Goal: Task Accomplishment & Management: Manage account settings

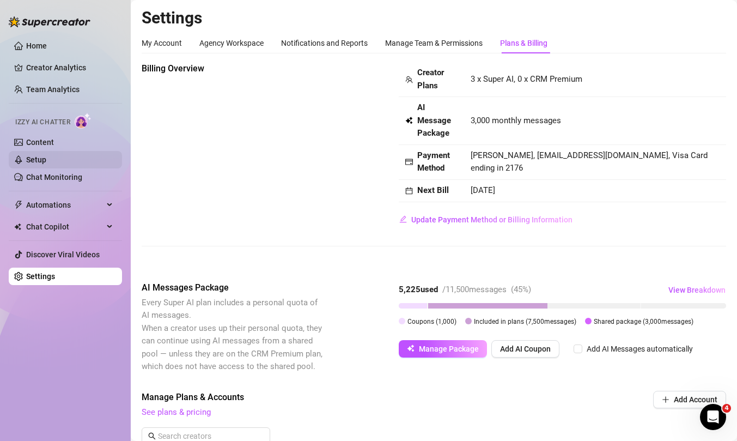
click at [46, 163] on link "Setup" at bounding box center [36, 159] width 20 height 9
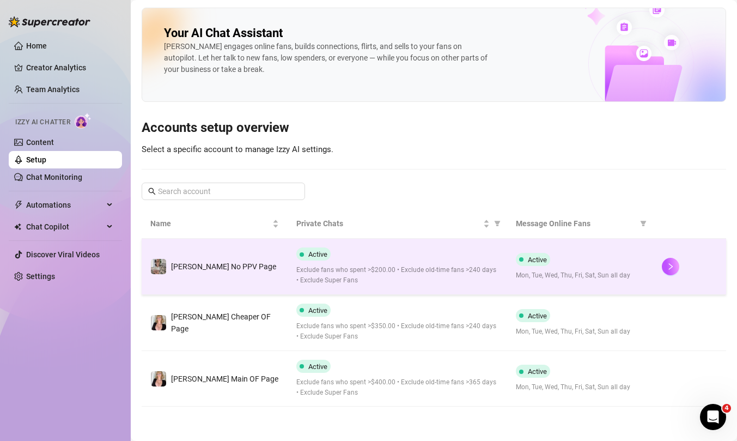
click at [216, 277] on td "[PERSON_NAME] No PPV Page" at bounding box center [215, 267] width 146 height 56
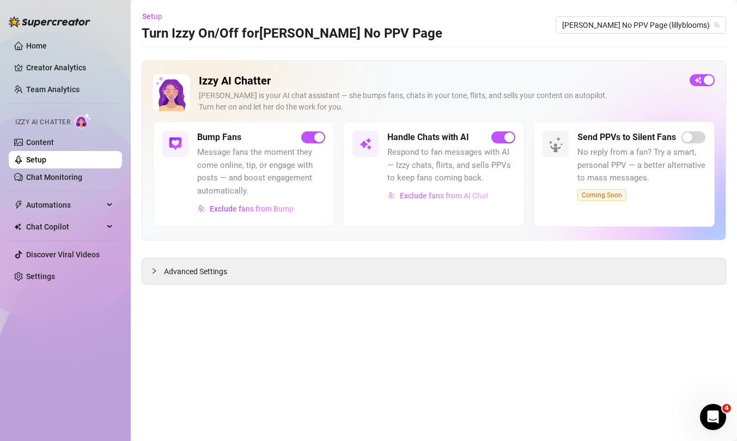
click at [415, 196] on span "Exclude fans from AI Chat" at bounding box center [444, 195] width 89 height 9
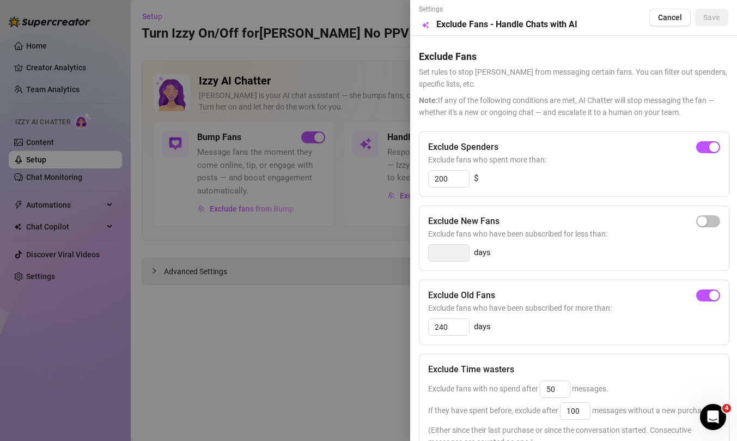
click at [335, 335] on div at bounding box center [368, 220] width 737 height 441
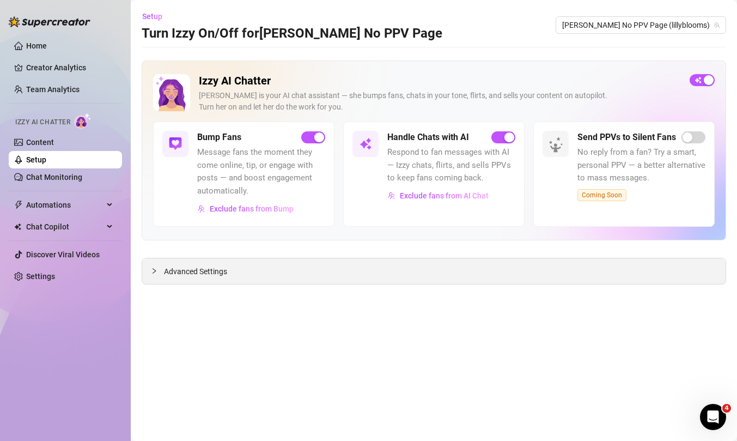
click at [324, 272] on div "Advanced Settings" at bounding box center [434, 271] width 584 height 26
click at [224, 274] on span "Advanced Settings" at bounding box center [195, 271] width 63 height 12
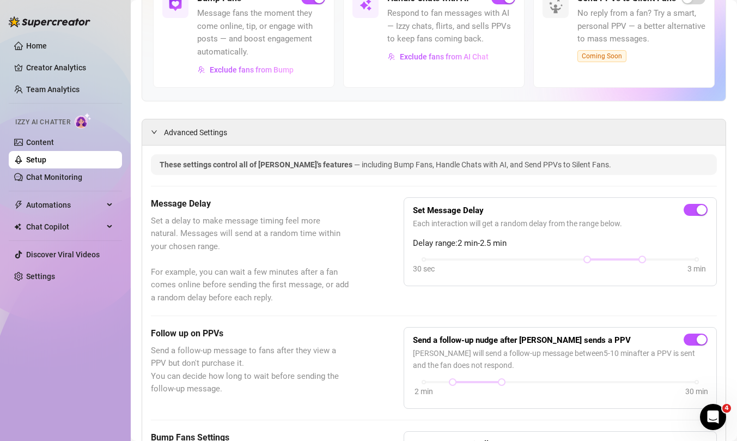
scroll to position [165, 0]
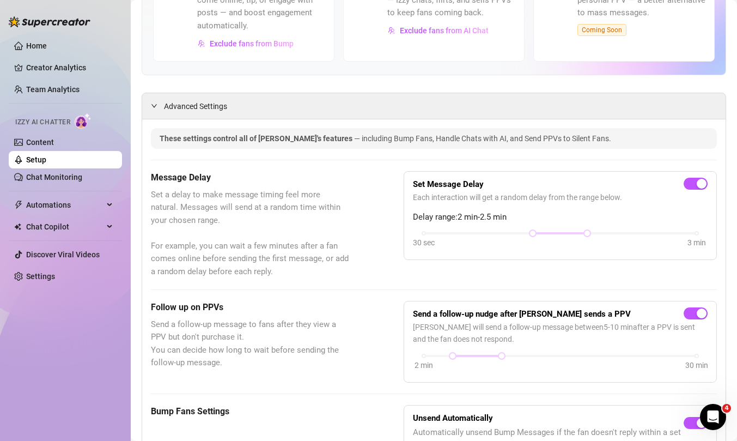
drag, startPoint x: 638, startPoint y: 235, endPoint x: 609, endPoint y: 234, distance: 28.9
click at [609, 234] on div "30 sec 3 min" at bounding box center [560, 240] width 295 height 21
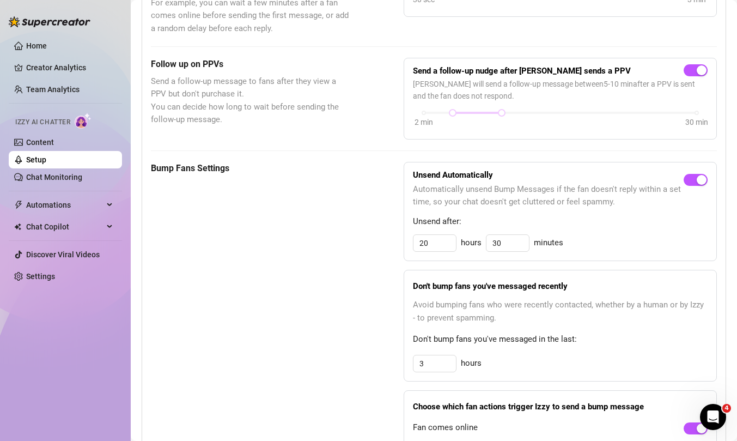
scroll to position [0, 0]
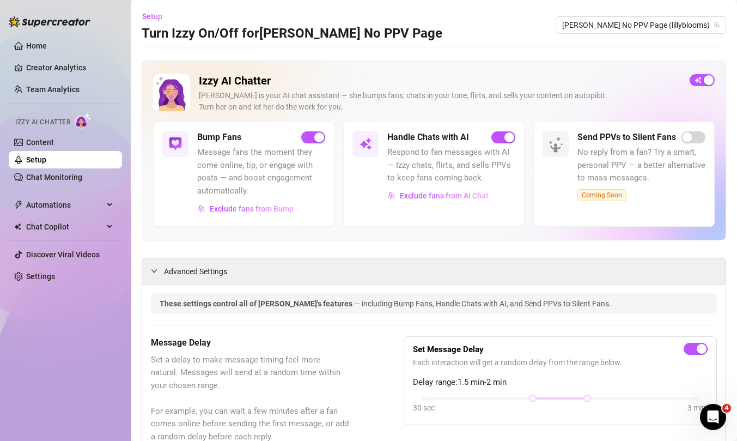
click at [46, 157] on link "Setup" at bounding box center [36, 159] width 20 height 9
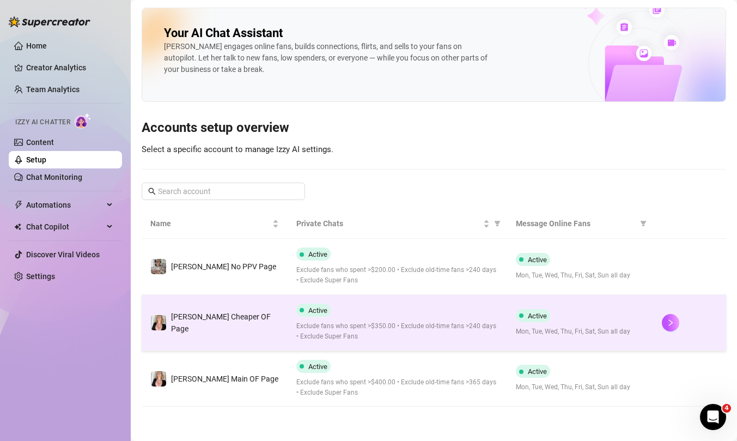
click at [244, 317] on div "[PERSON_NAME] Cheaper OF Page" at bounding box center [225, 323] width 108 height 24
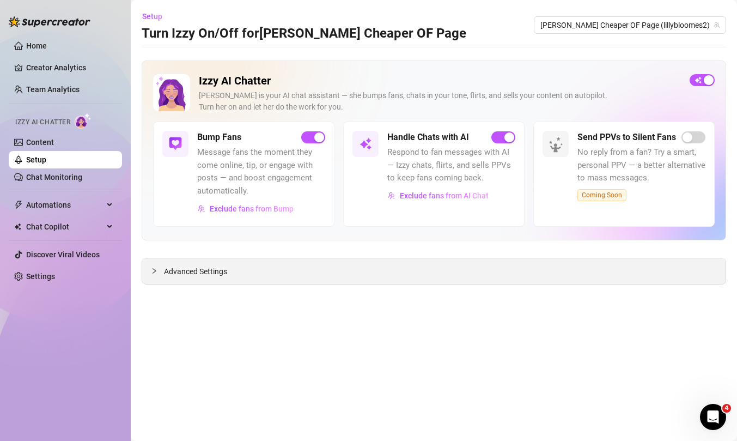
click at [209, 265] on span "Advanced Settings" at bounding box center [195, 271] width 63 height 12
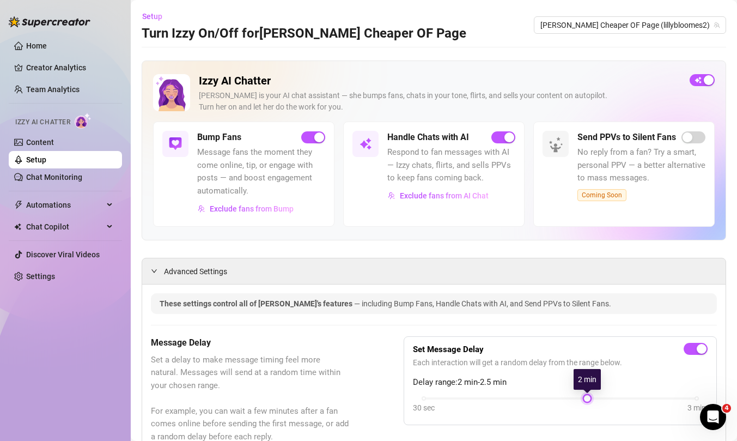
drag, startPoint x: 641, startPoint y: 402, endPoint x: 599, endPoint y: 401, distance: 41.4
click at [600, 400] on div "30 sec 3 min" at bounding box center [560, 405] width 295 height 21
drag, startPoint x: 592, startPoint y: 399, endPoint x: 572, endPoint y: 400, distance: 20.2
click at [572, 400] on div "30 sec 3 min" at bounding box center [560, 405] width 295 height 21
drag, startPoint x: 586, startPoint y: 399, endPoint x: 559, endPoint y: 399, distance: 27.8
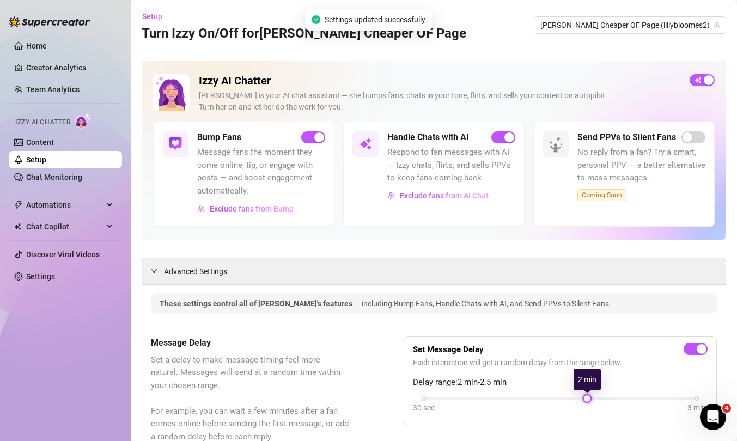
click at [559, 399] on div "30 sec 3 min" at bounding box center [560, 397] width 273 height 4
click at [539, 399] on div "30 sec 3 min" at bounding box center [560, 397] width 273 height 4
click at [46, 160] on link "Setup" at bounding box center [36, 159] width 20 height 9
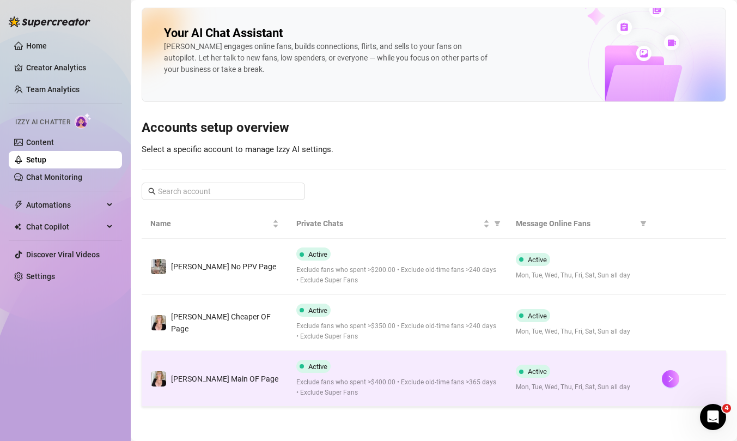
click at [338, 377] on span "Exclude fans who spent >$400.00 • Exclude old-time fans >365 days • Exclude Sup…" at bounding box center [397, 387] width 202 height 21
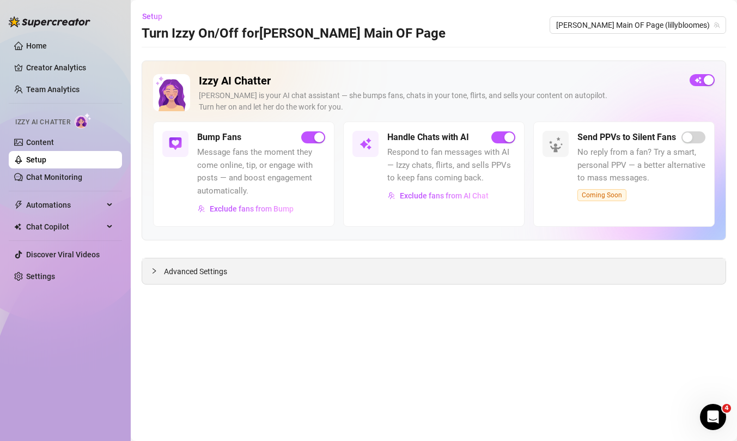
click at [224, 275] on span "Advanced Settings" at bounding box center [195, 271] width 63 height 12
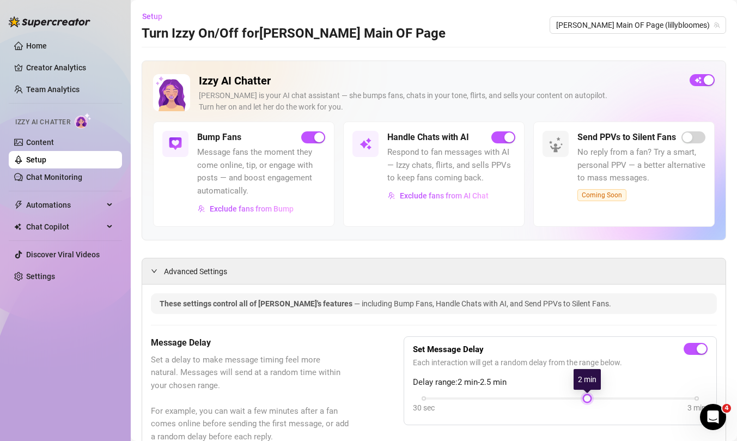
drag, startPoint x: 641, startPoint y: 400, endPoint x: 597, endPoint y: 398, distance: 44.2
click at [598, 398] on div "30 sec 3 min" at bounding box center [560, 397] width 273 height 4
drag, startPoint x: 584, startPoint y: 399, endPoint x: 556, endPoint y: 399, distance: 27.8
click at [556, 399] on div "30 sec 3 min" at bounding box center [560, 397] width 273 height 4
click at [69, 181] on link "Chat Monitoring" at bounding box center [54, 177] width 56 height 9
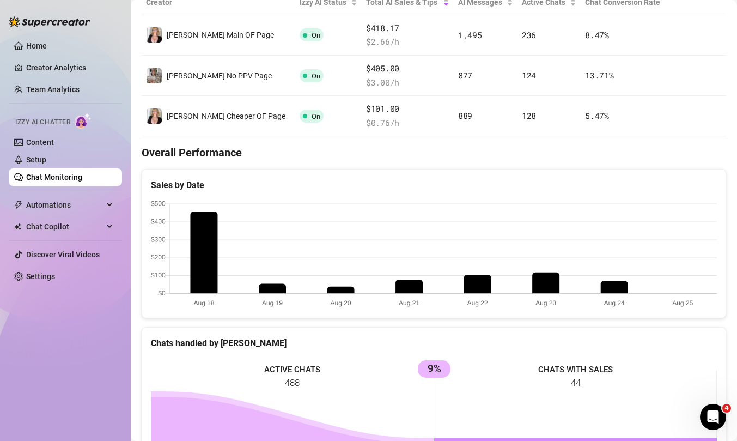
scroll to position [227, 0]
